Goal: Find specific page/section

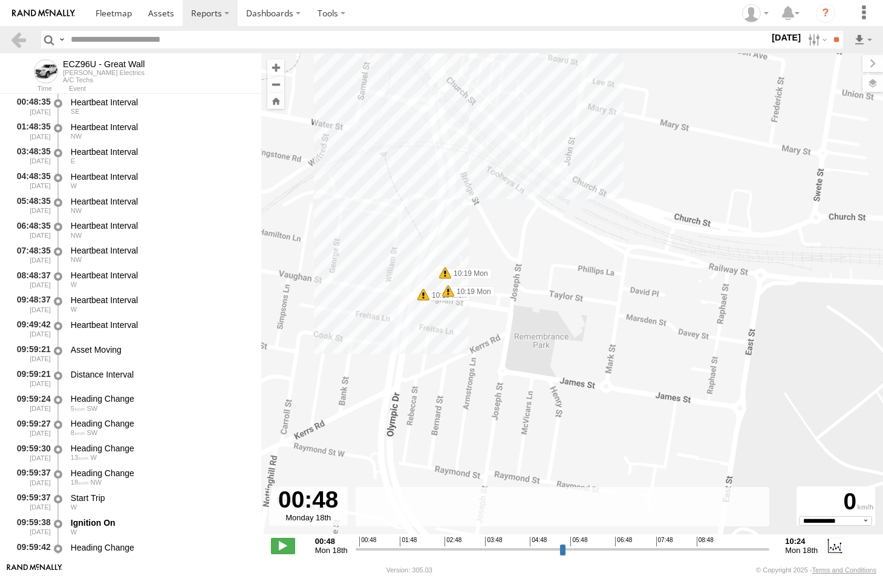
select select "**********"
click at [113, 18] on span at bounding box center [114, 12] width 36 height 11
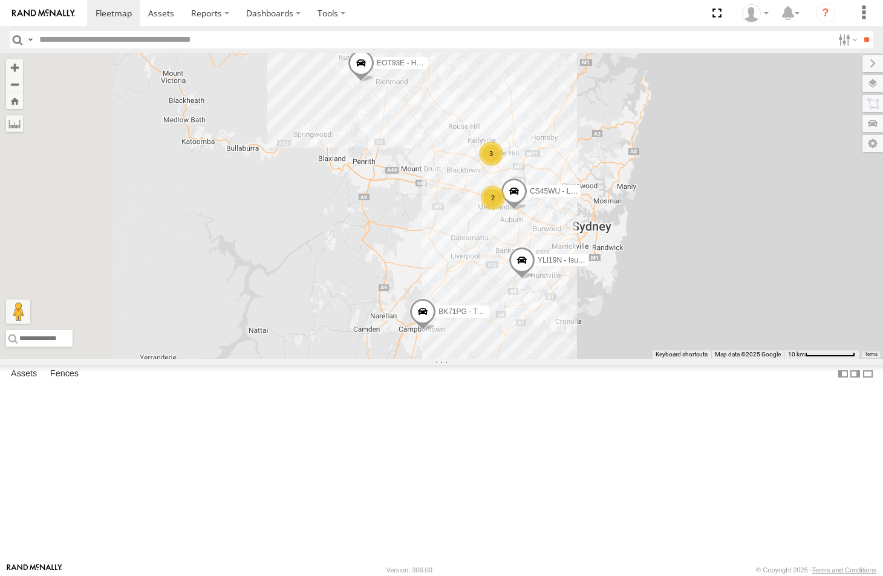
click at [0, 0] on div "A/C Techs" at bounding box center [0, 0] width 0 height 0
